Goal: Task Accomplishment & Management: Complete application form

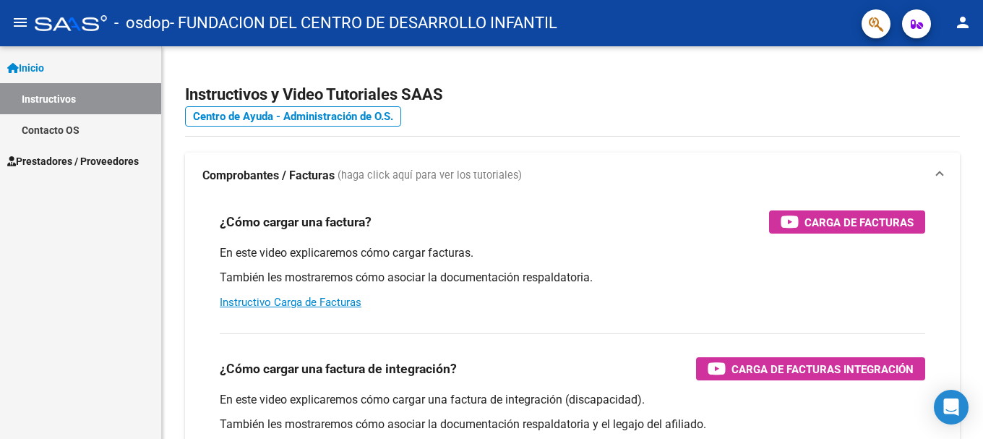
click at [85, 161] on span "Prestadores / Proveedores" at bounding box center [73, 161] width 132 height 16
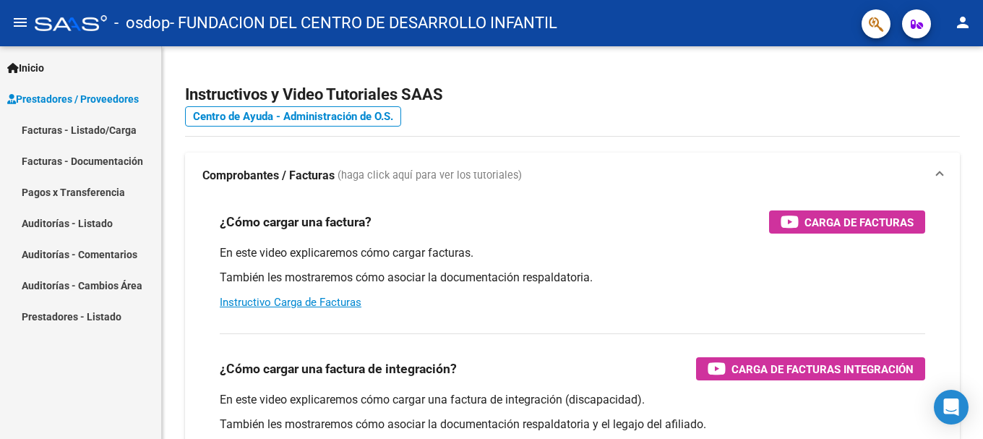
click at [53, 125] on link "Facturas - Listado/Carga" at bounding box center [80, 129] width 161 height 31
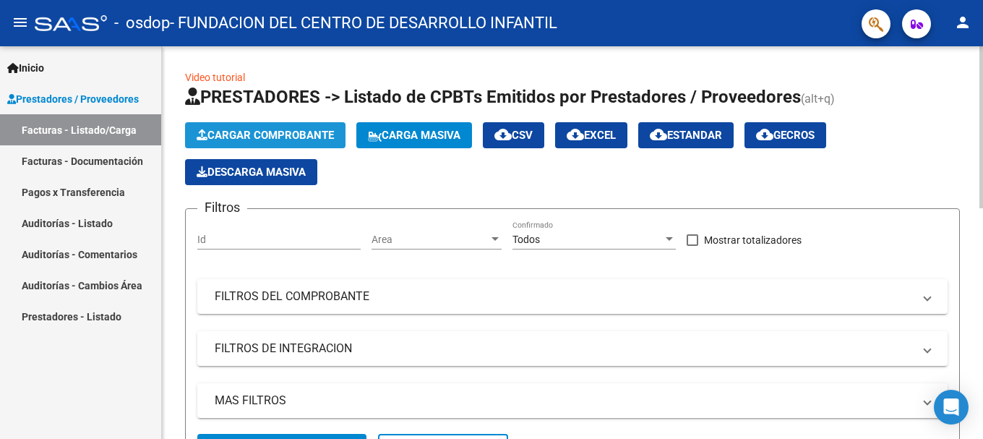
click at [300, 131] on span "Cargar Comprobante" at bounding box center [265, 135] width 137 height 13
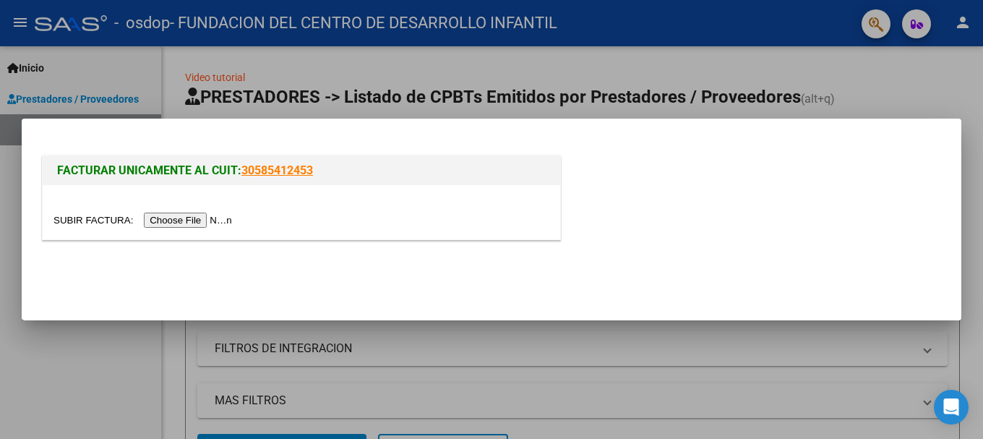
click at [192, 219] on input "file" at bounding box center [145, 220] width 183 height 15
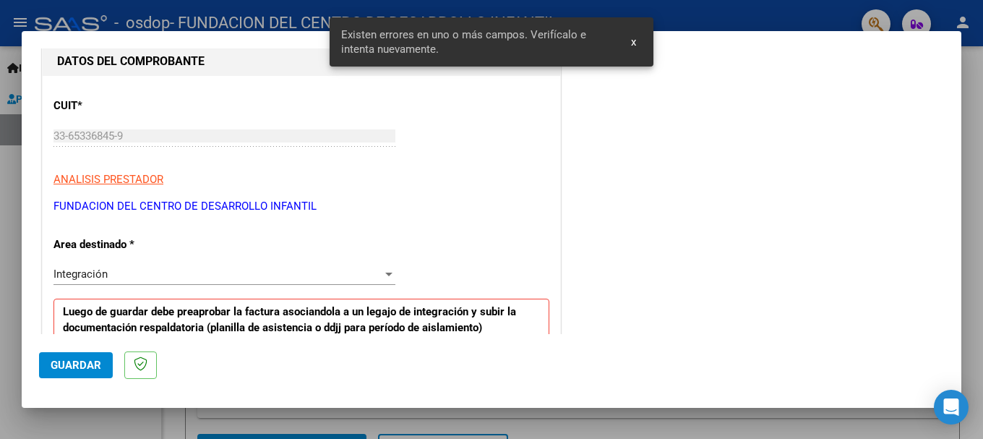
scroll to position [117, 0]
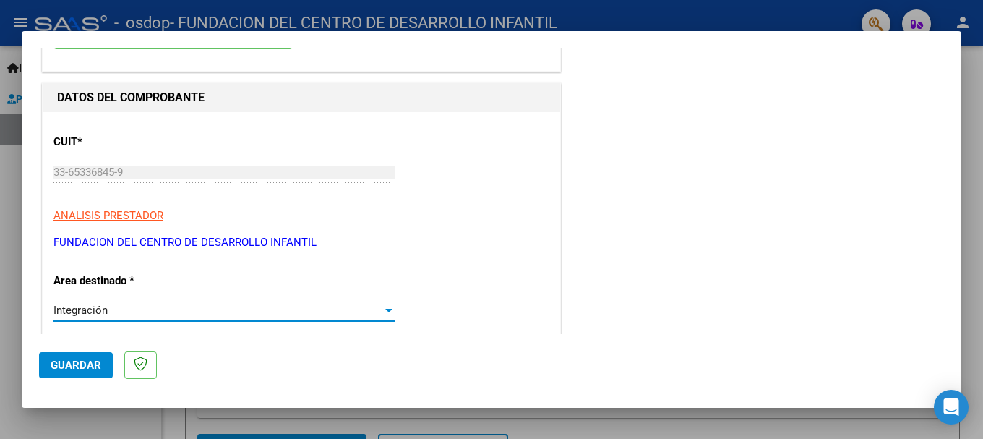
click at [385, 309] on div at bounding box center [388, 311] width 7 height 4
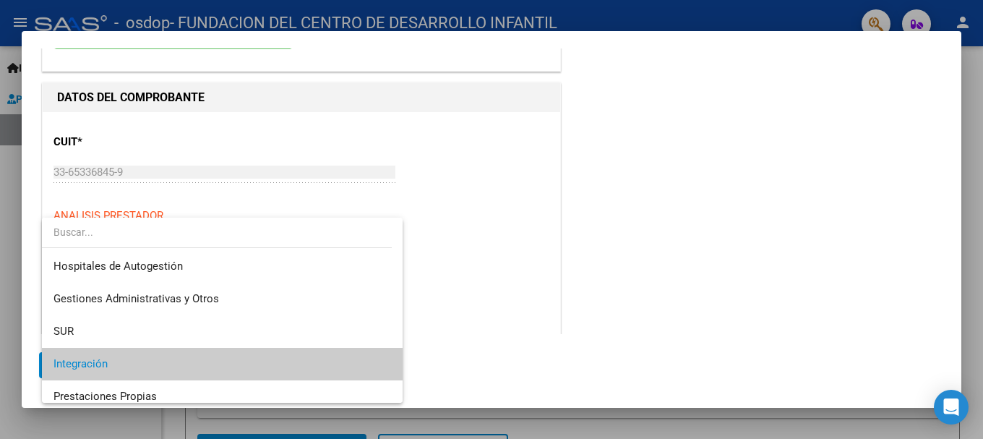
scroll to position [54, 0]
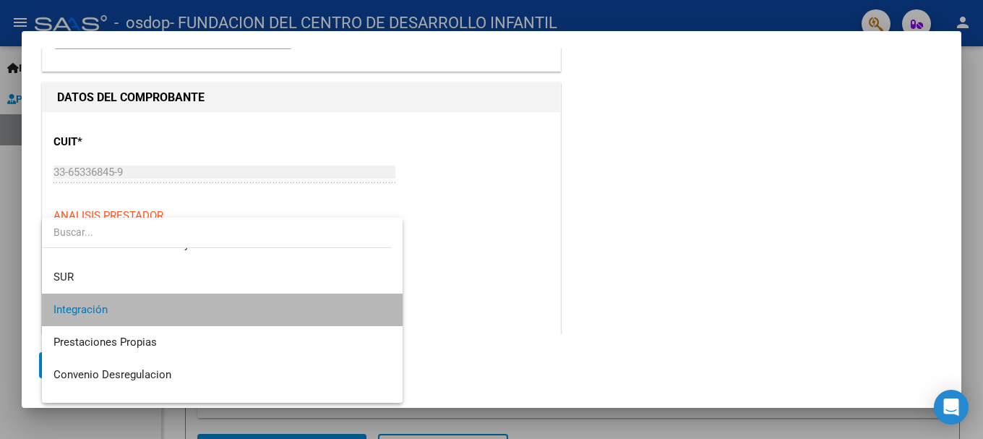
click at [280, 312] on span "Integración" at bounding box center [223, 310] width 338 height 33
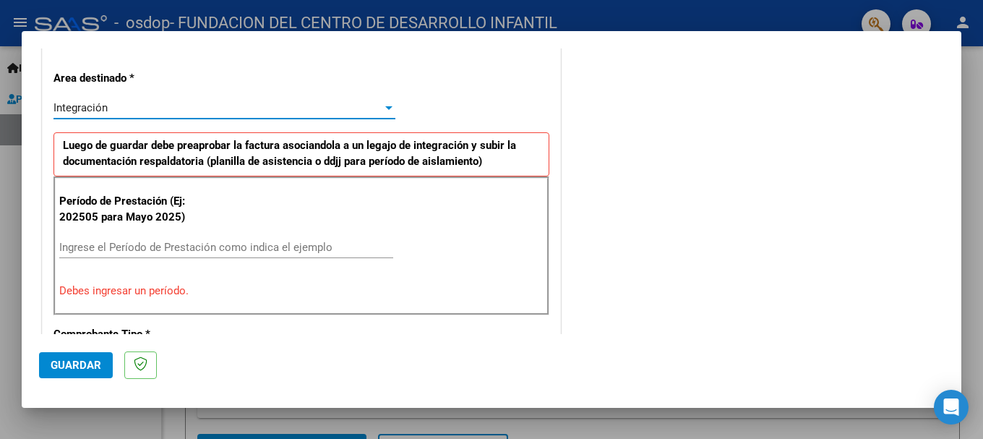
scroll to position [334, 0]
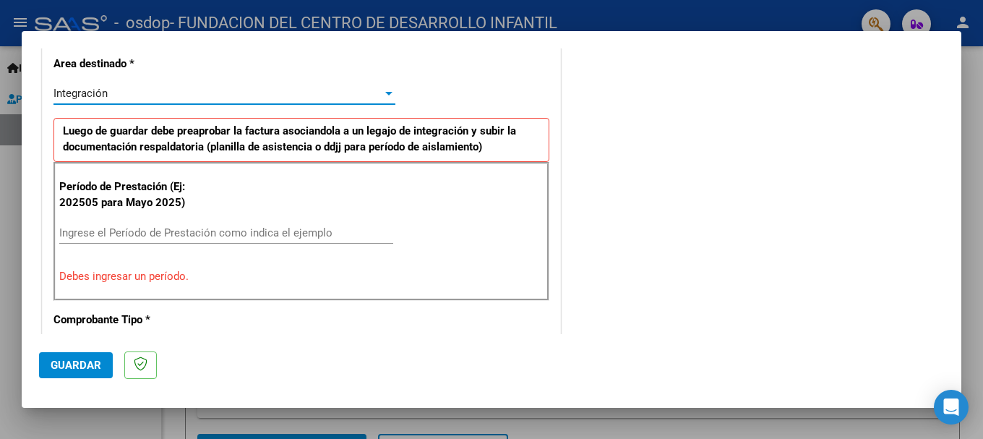
click at [236, 231] on input "Ingrese el Período de Prestación como indica el ejemplo" at bounding box center [226, 232] width 334 height 13
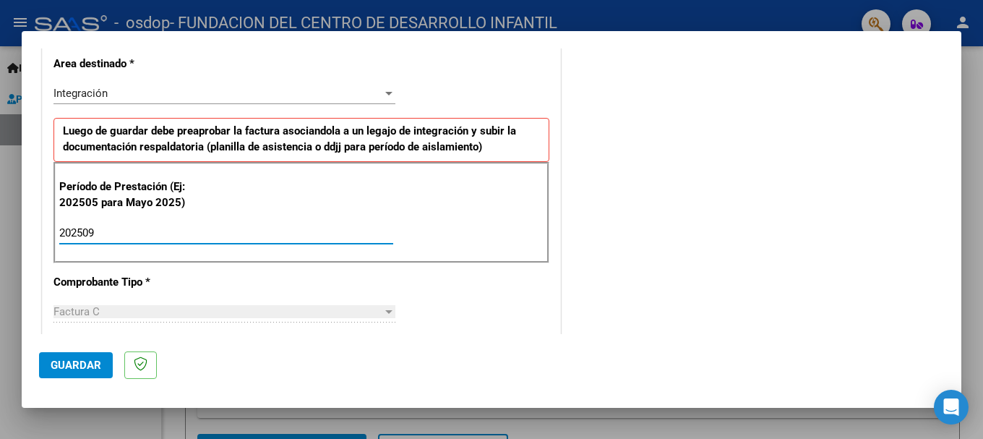
type input "202509"
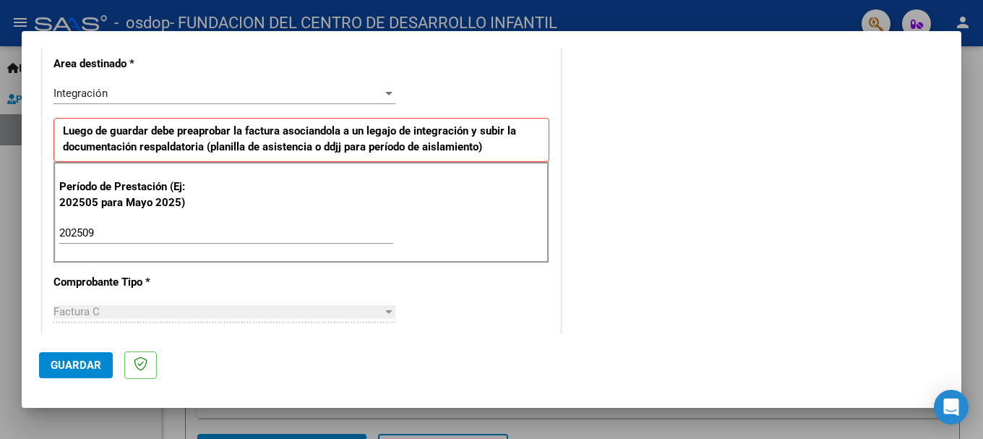
scroll to position [406, 0]
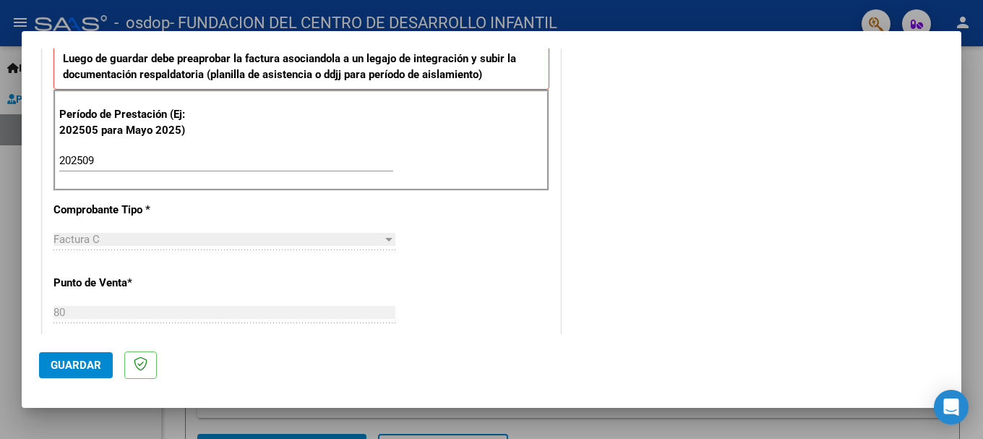
click at [299, 237] on div "Factura C" at bounding box center [218, 239] width 329 height 13
click at [375, 239] on div "Factura C" at bounding box center [218, 239] width 329 height 13
click at [383, 239] on div at bounding box center [389, 240] width 13 height 12
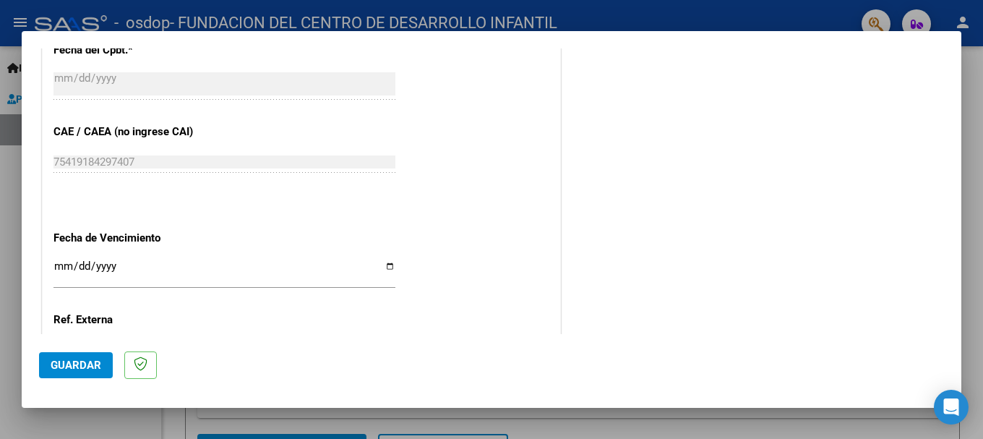
scroll to position [913, 0]
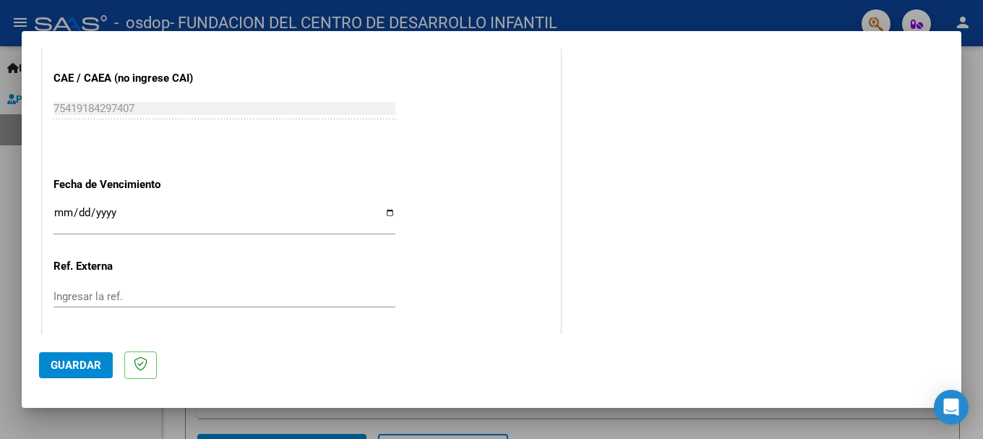
click at [387, 211] on input "Ingresar la fecha" at bounding box center [225, 218] width 342 height 23
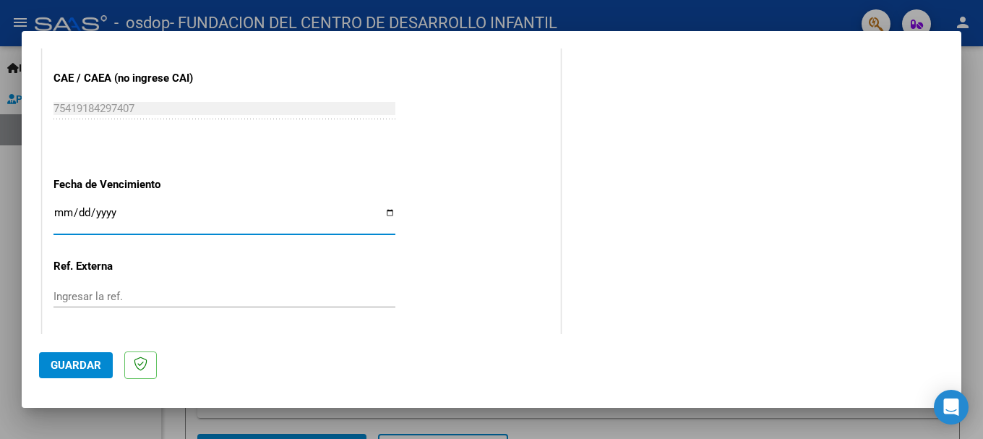
type input "[DATE]"
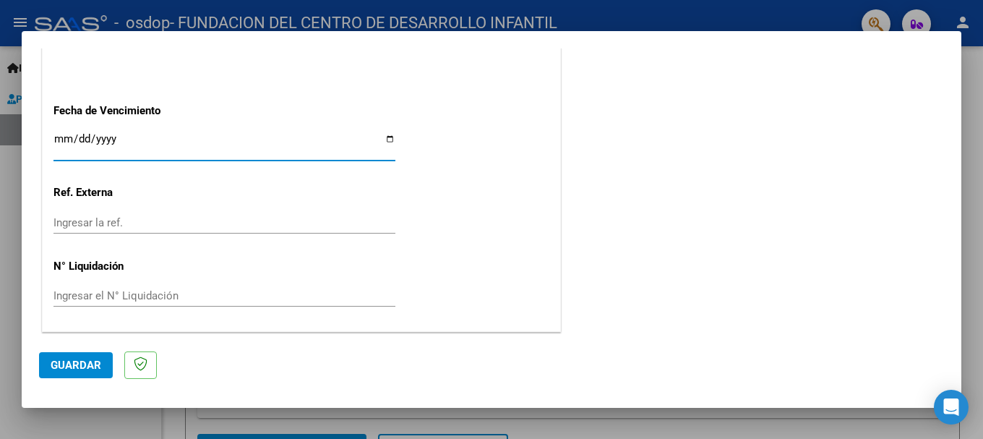
scroll to position [987, 0]
click at [68, 357] on button "Guardar" at bounding box center [76, 365] width 74 height 26
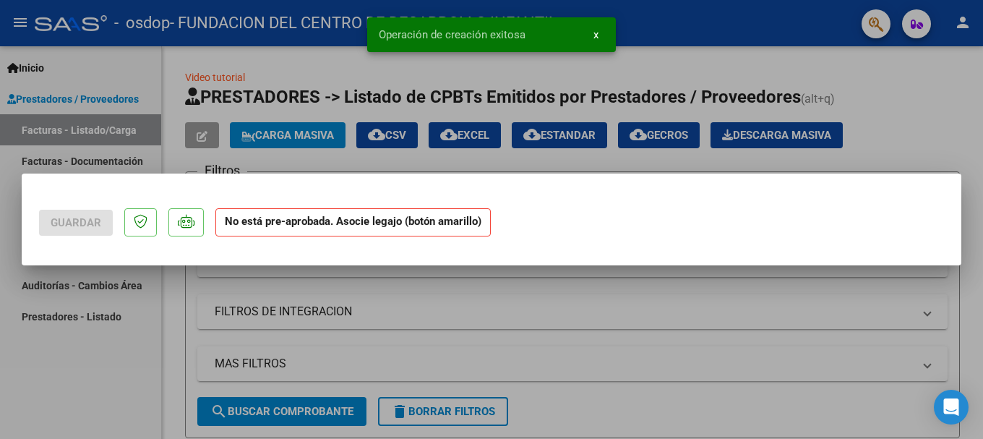
scroll to position [0, 0]
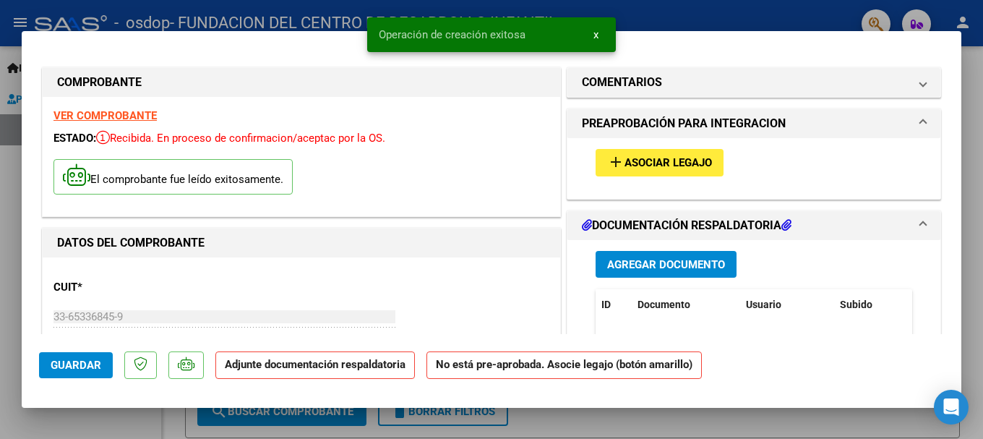
click at [673, 161] on span "Asociar Legajo" at bounding box center [669, 163] width 88 height 13
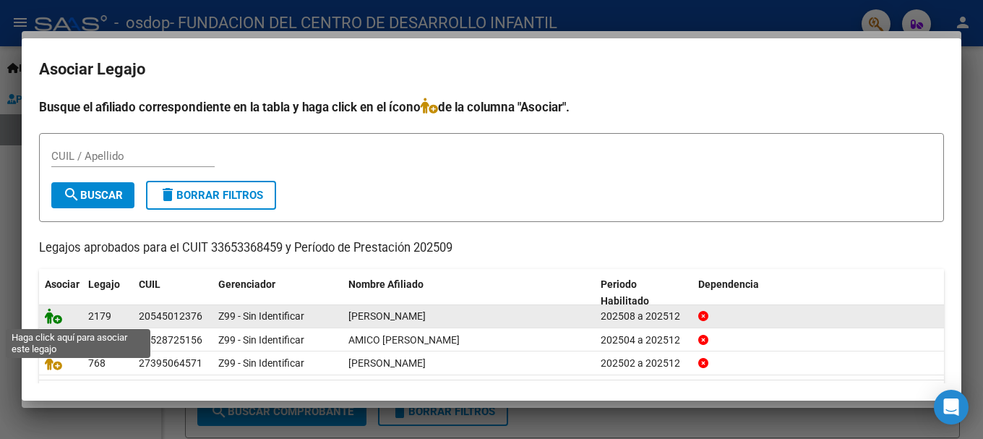
click at [58, 318] on icon at bounding box center [53, 316] width 17 height 16
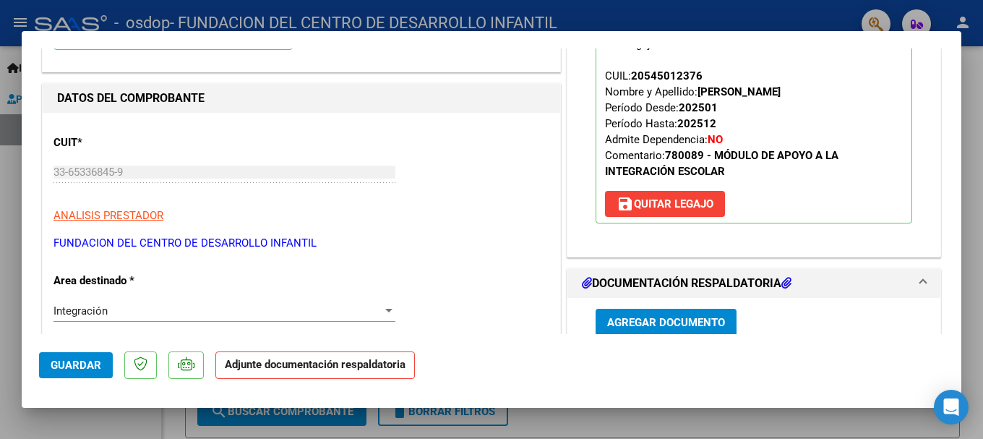
scroll to position [217, 0]
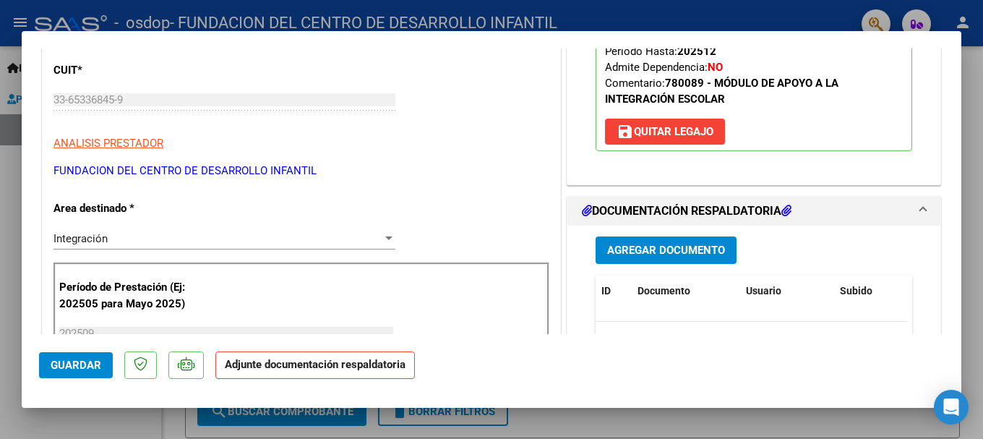
click at [702, 254] on span "Agregar Documento" at bounding box center [666, 250] width 118 height 13
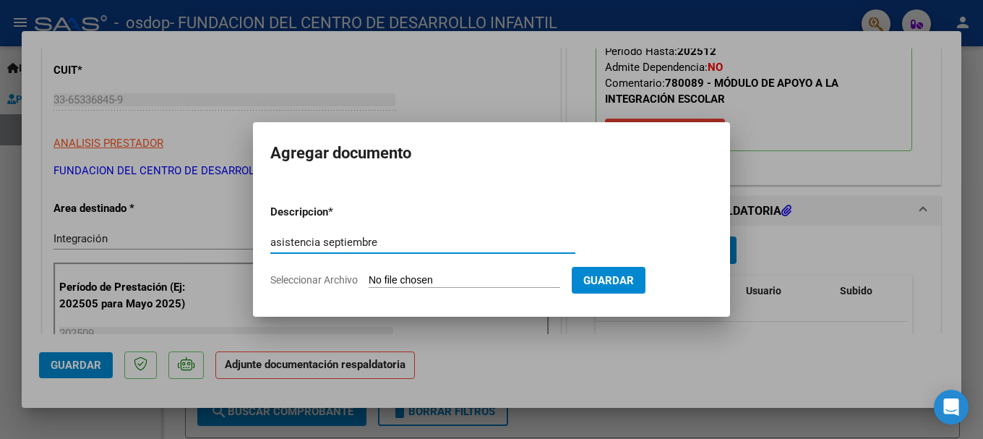
type input "asistencia septiembre"
click at [320, 278] on span "Seleccionar Archivo" at bounding box center [314, 280] width 88 height 12
click at [369, 278] on input "Seleccionar Archivo" at bounding box center [465, 281] width 192 height 14
type input "C:\fakepath\9 ASISTENCIA SEPT.pdf"
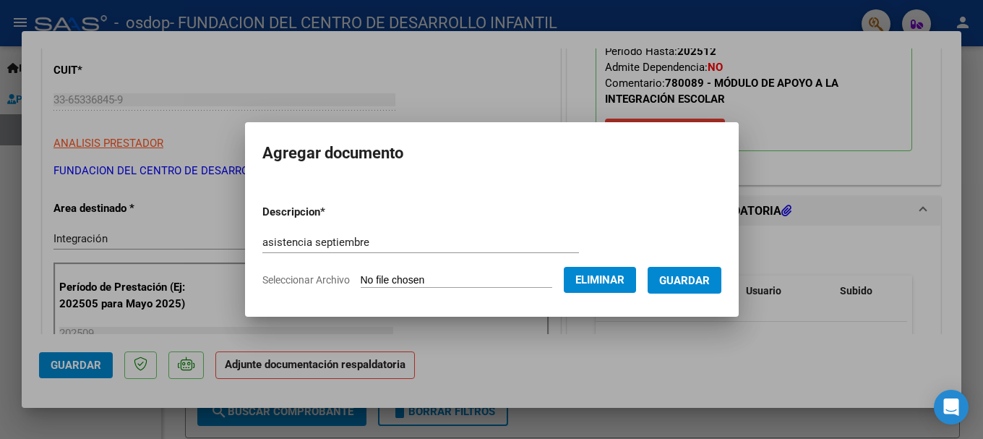
click at [696, 281] on span "Guardar" at bounding box center [685, 280] width 51 height 13
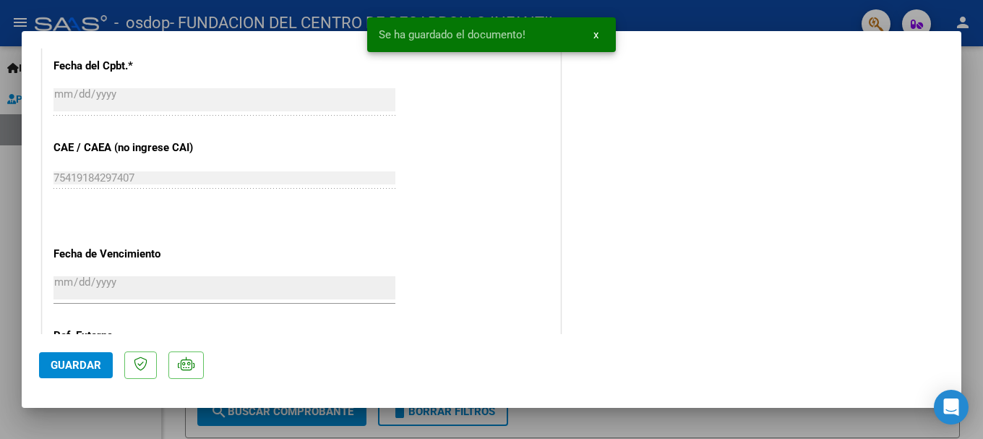
scroll to position [868, 0]
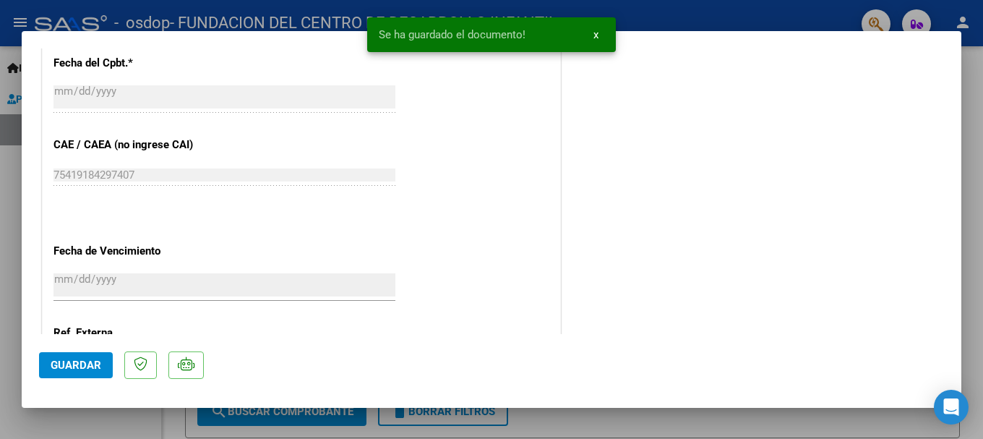
click at [62, 362] on span "Guardar" at bounding box center [76, 365] width 51 height 13
click at [594, 34] on span "x" at bounding box center [596, 34] width 5 height 13
